Goal: Navigation & Orientation: Find specific page/section

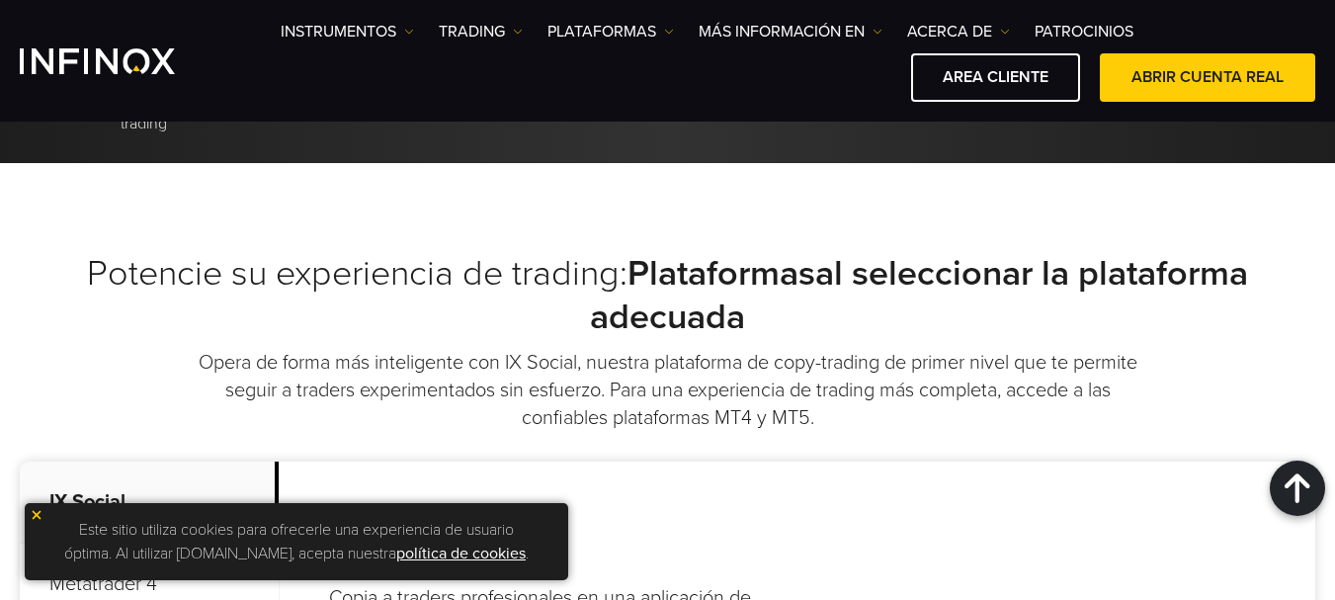
scroll to position [919, 0]
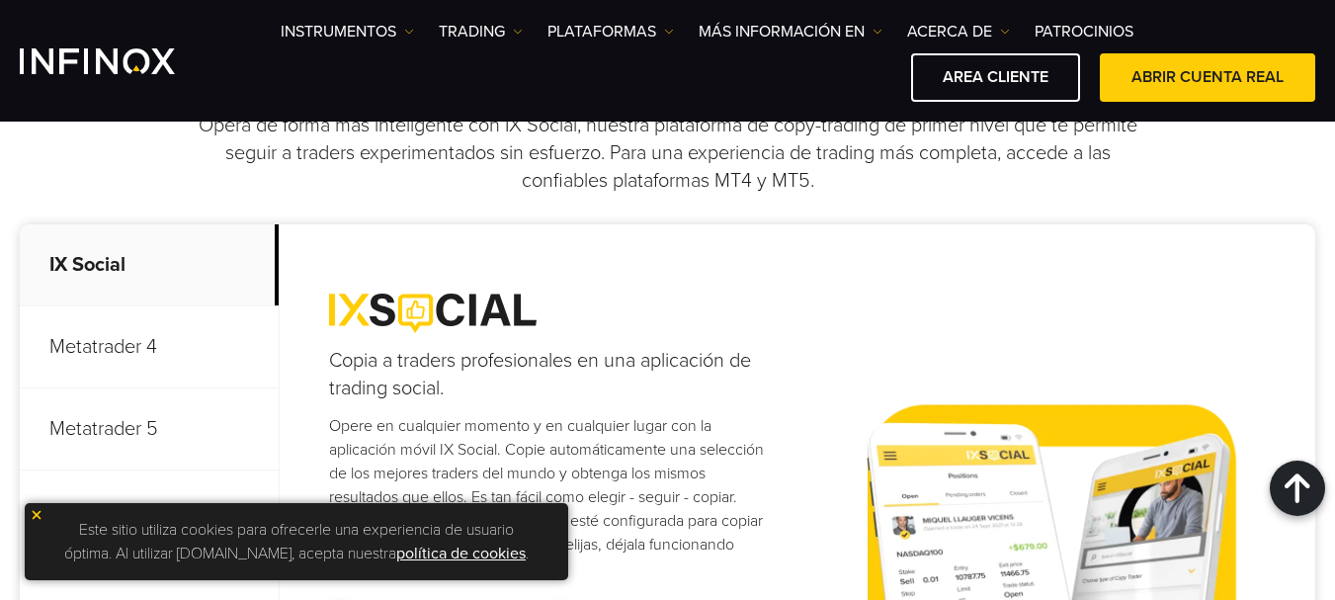
click at [435, 555] on link "política de cookies" at bounding box center [460, 554] width 129 height 20
click at [36, 514] on img at bounding box center [37, 515] width 14 height 14
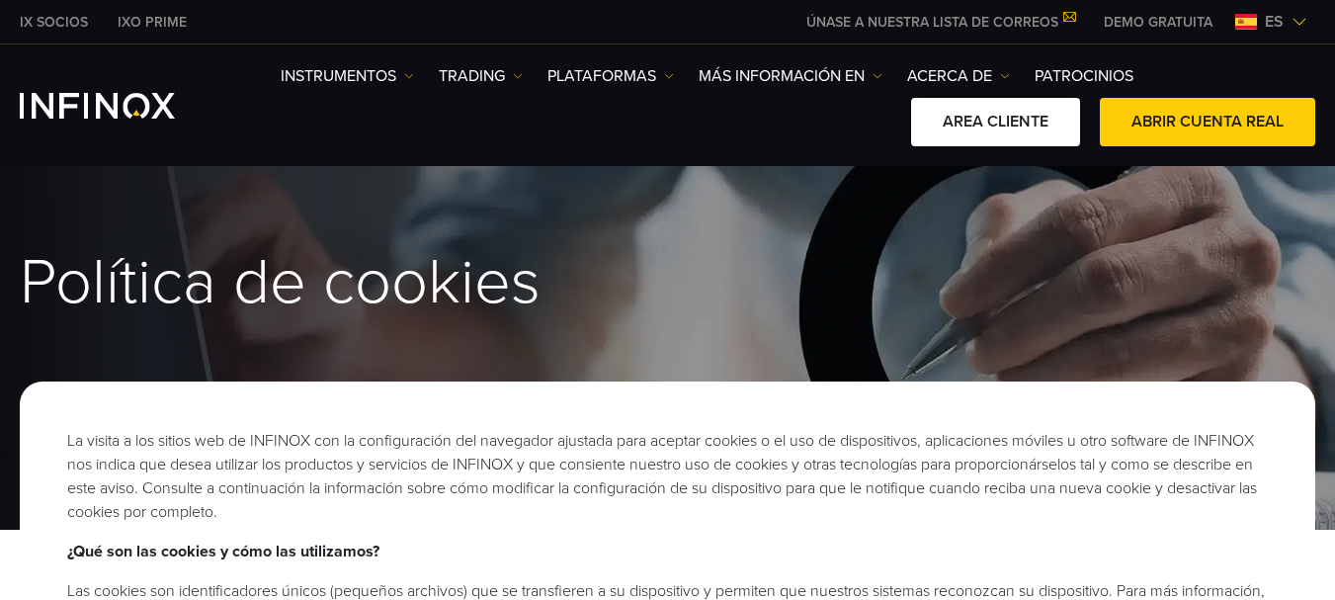
click at [1015, 124] on link "AREA CLIENTE" at bounding box center [995, 122] width 169 height 48
